Goal: Task Accomplishment & Management: Manage account settings

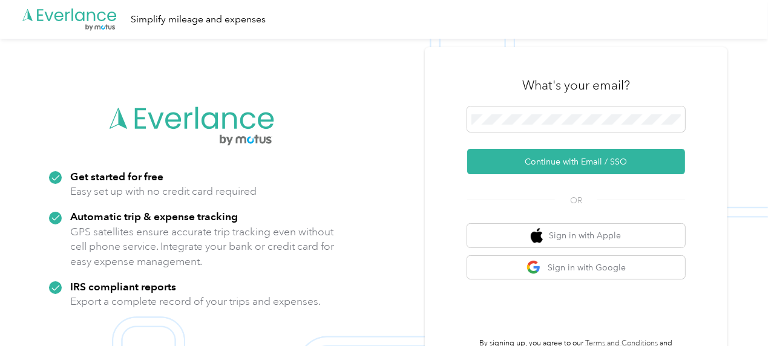
scroll to position [39, 0]
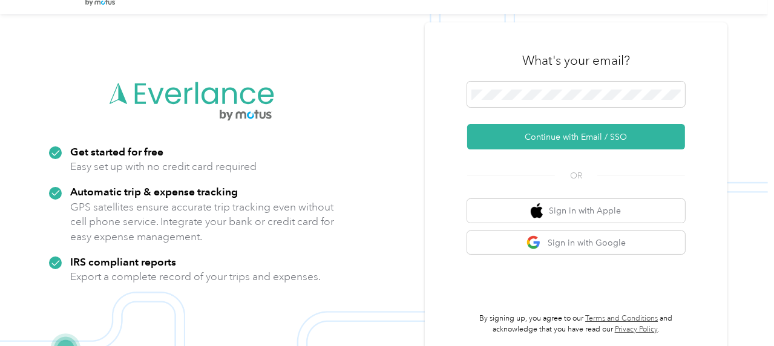
scroll to position [39, 0]
